Goal: Transaction & Acquisition: Purchase product/service

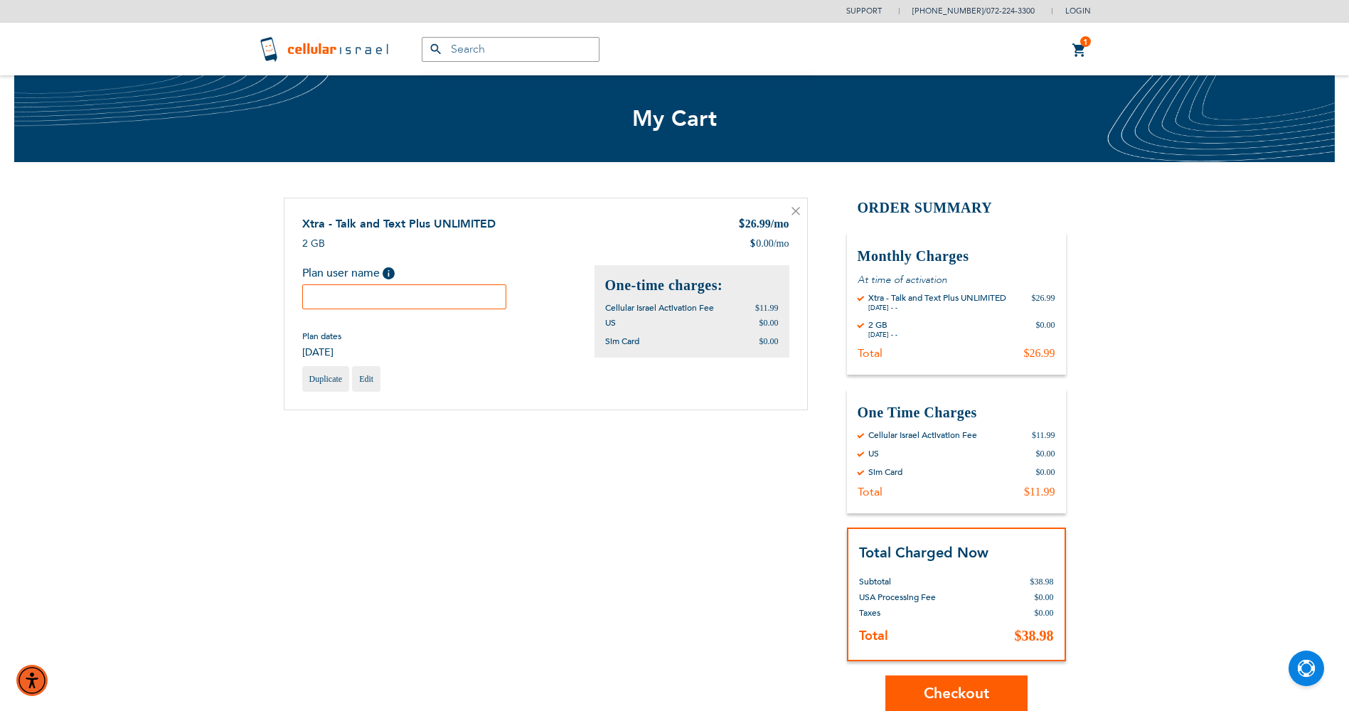
click at [434, 304] on input "text" at bounding box center [404, 296] width 205 height 25
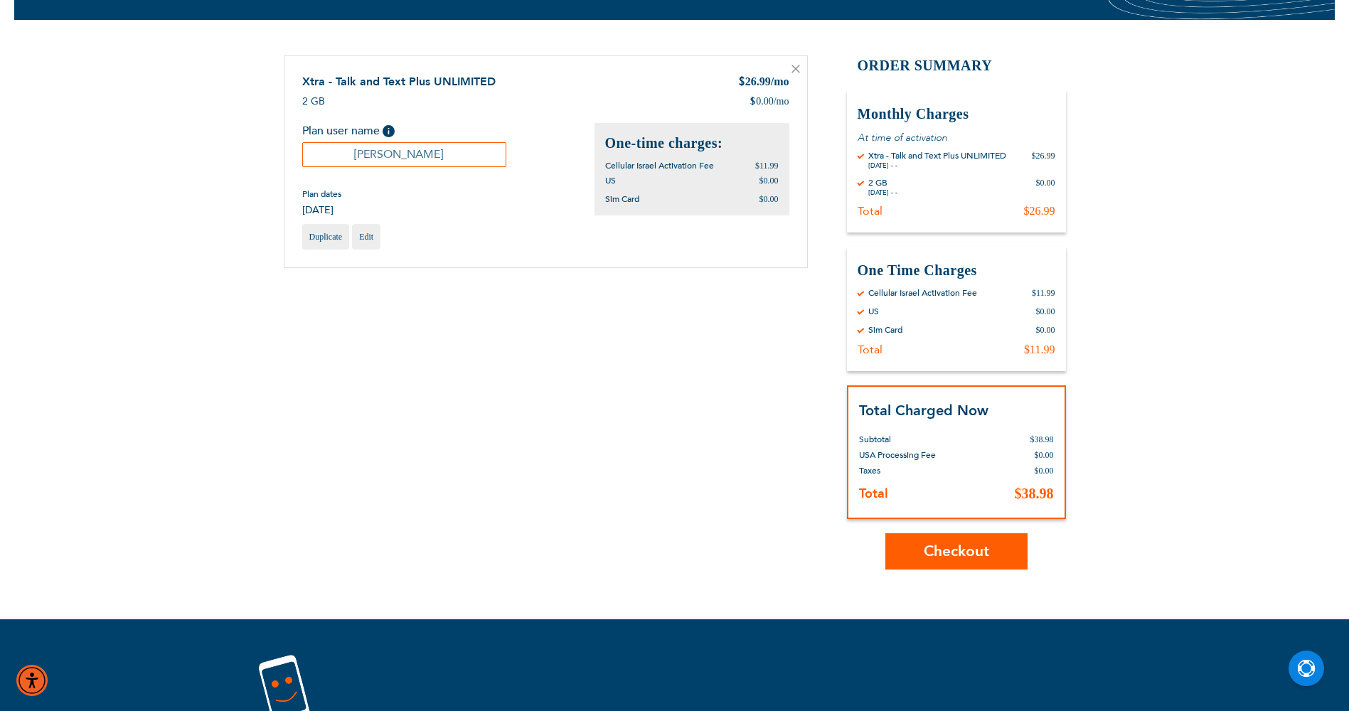
type input "Ben Lichter"
click at [934, 541] on button "Checkout" at bounding box center [956, 551] width 142 height 36
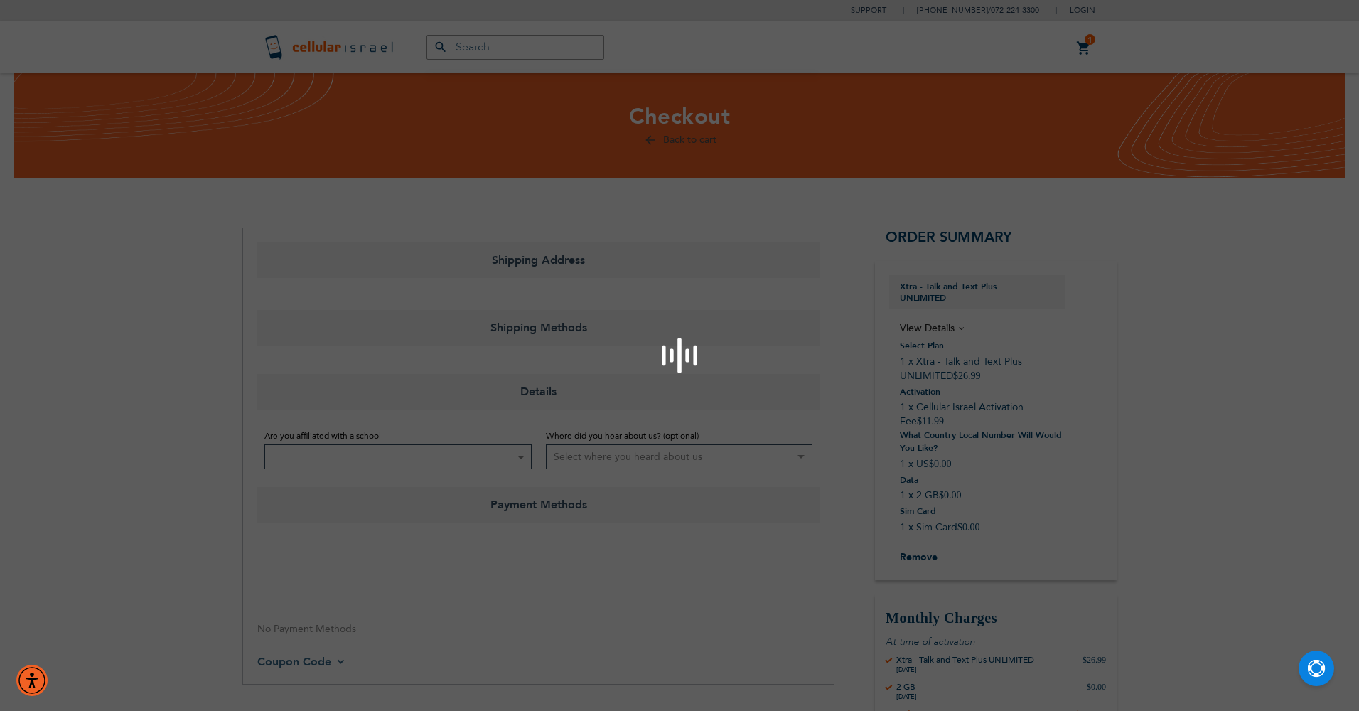
select select "US"
select select "43"
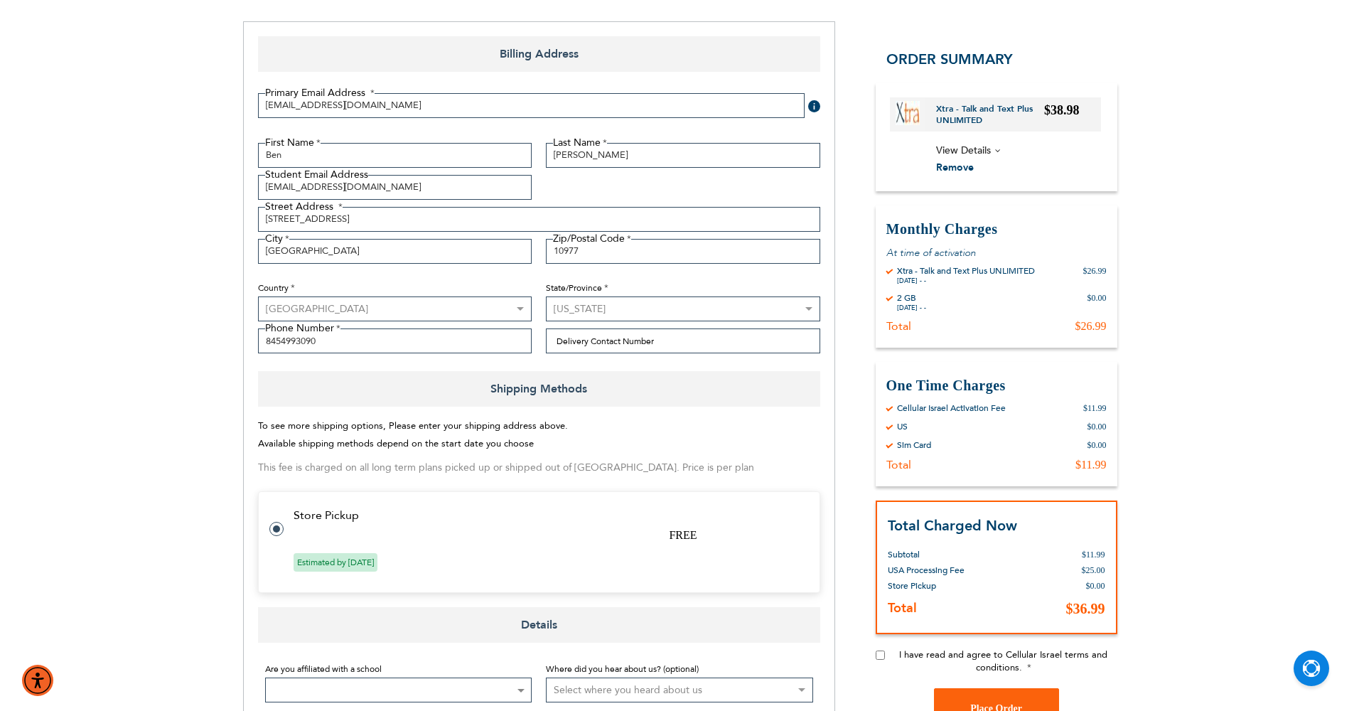
scroll to position [213, 0]
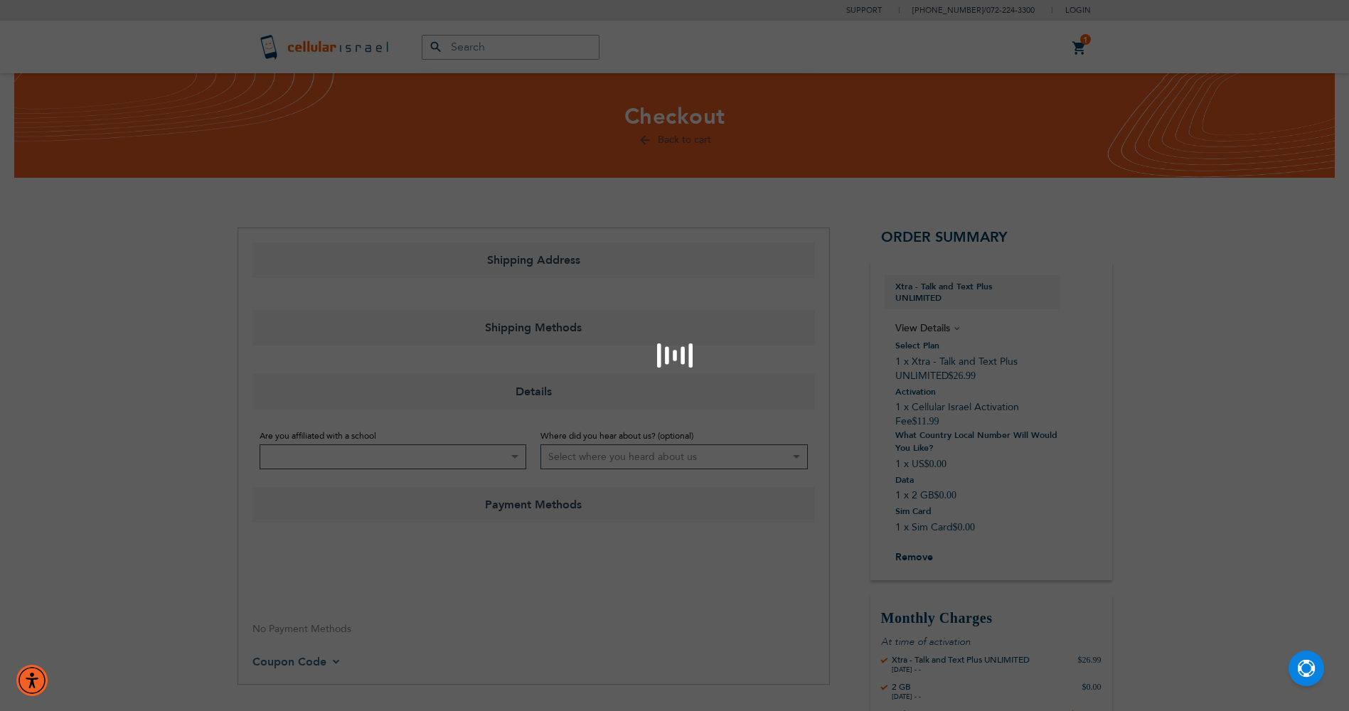
select select "US"
select select "43"
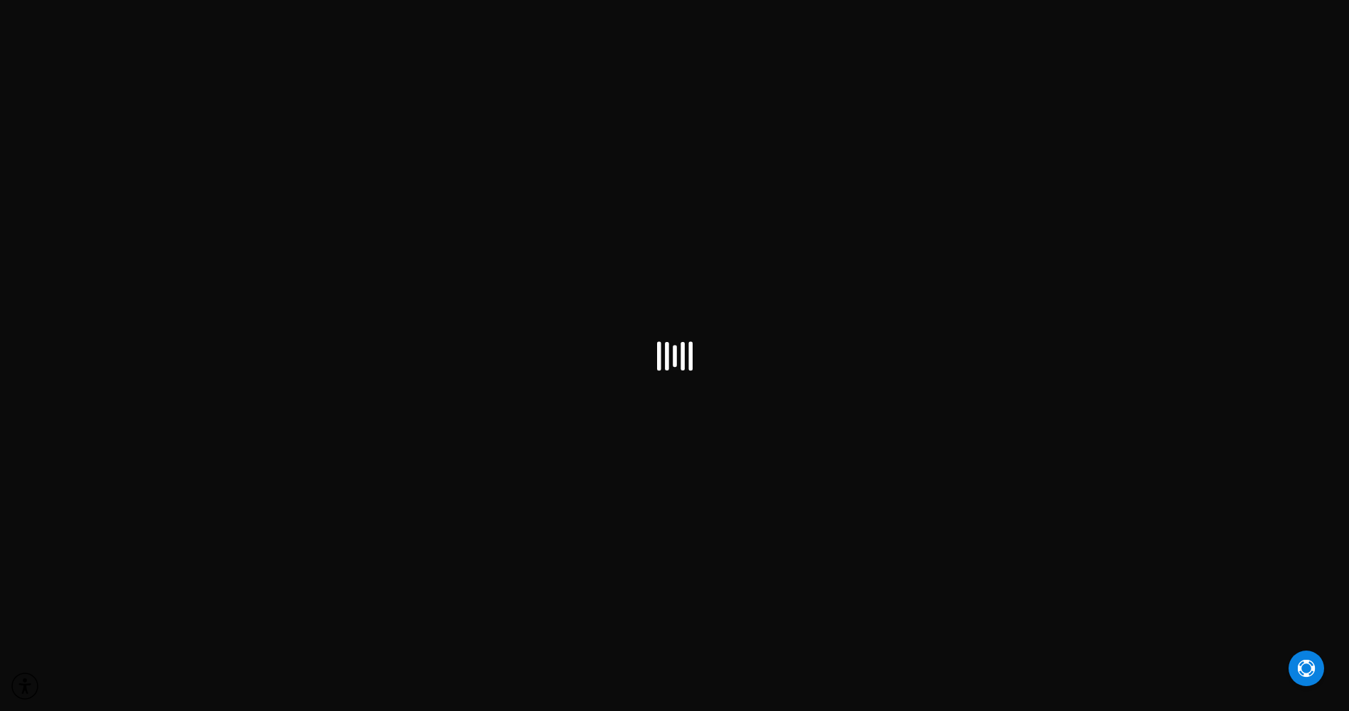
scroll to position [63, 0]
select select "US"
select select "43"
